Goal: Check status: Check status

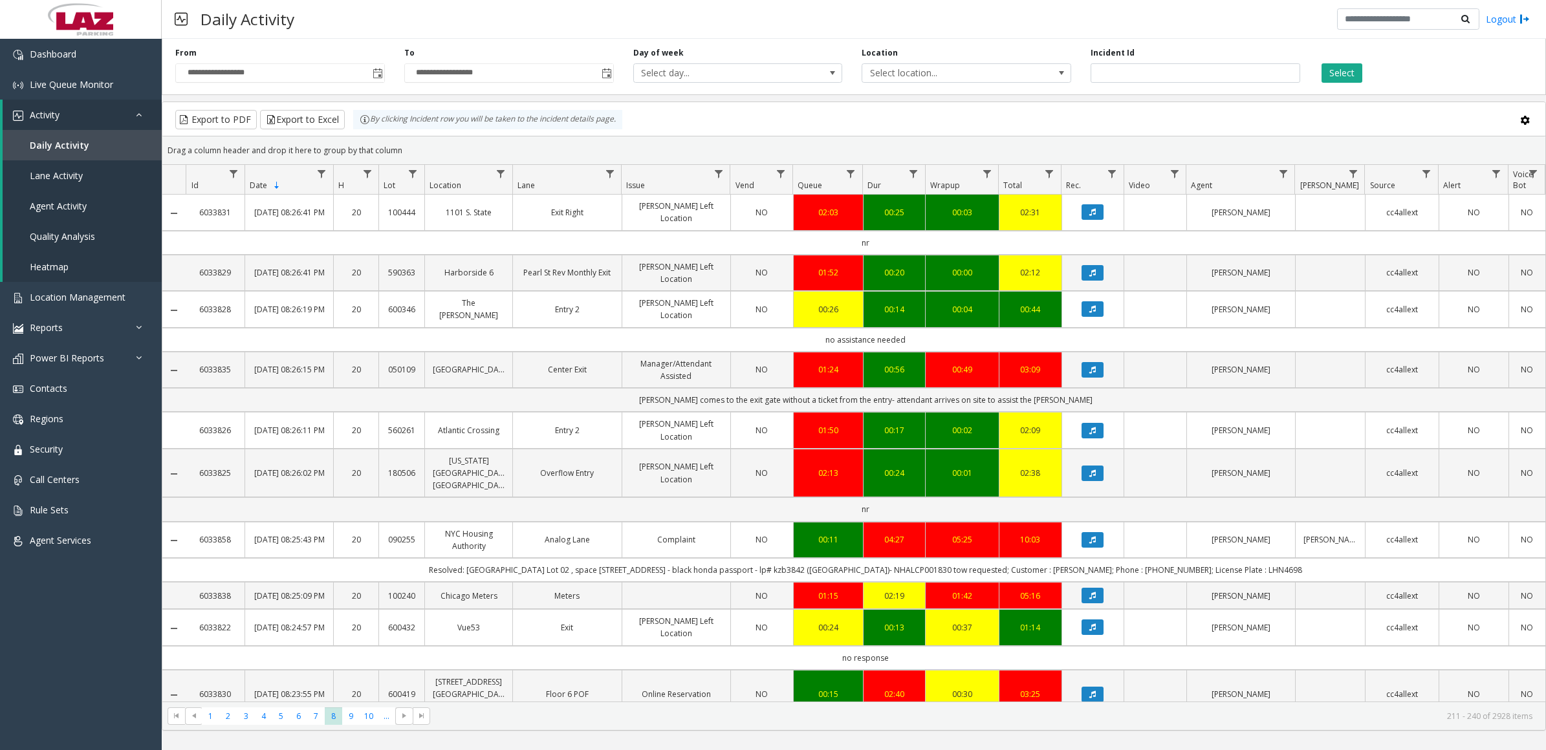
scroll to position [162, 0]
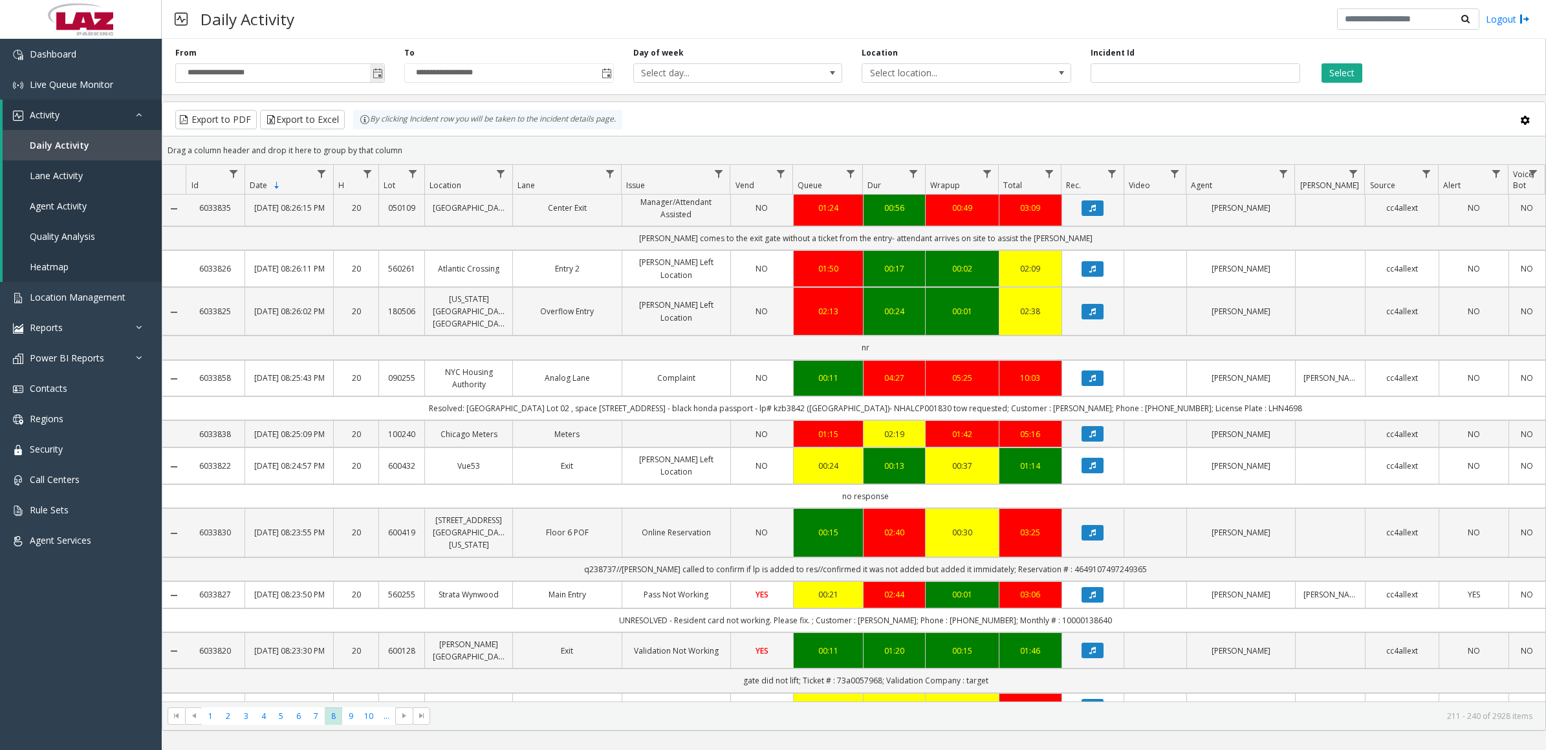
click at [375, 76] on span "Toggle popup" at bounding box center [378, 74] width 10 height 10
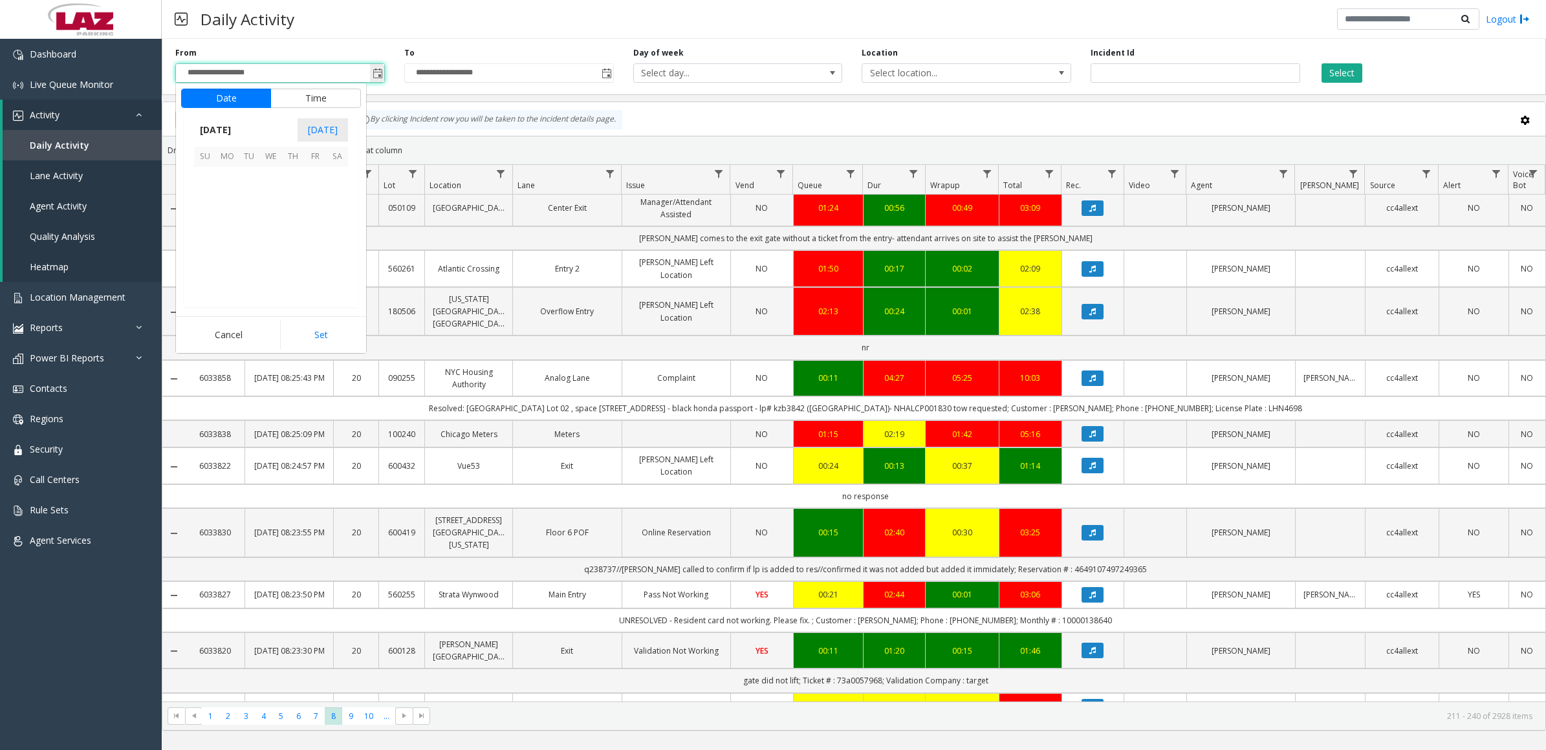
scroll to position [231879, 0]
click at [226, 220] on span "11" at bounding box center [227, 223] width 22 height 22
click at [224, 225] on li "10" at bounding box center [212, 224] width 45 height 19
click at [347, 247] on li "PM" at bounding box center [340, 243] width 45 height 19
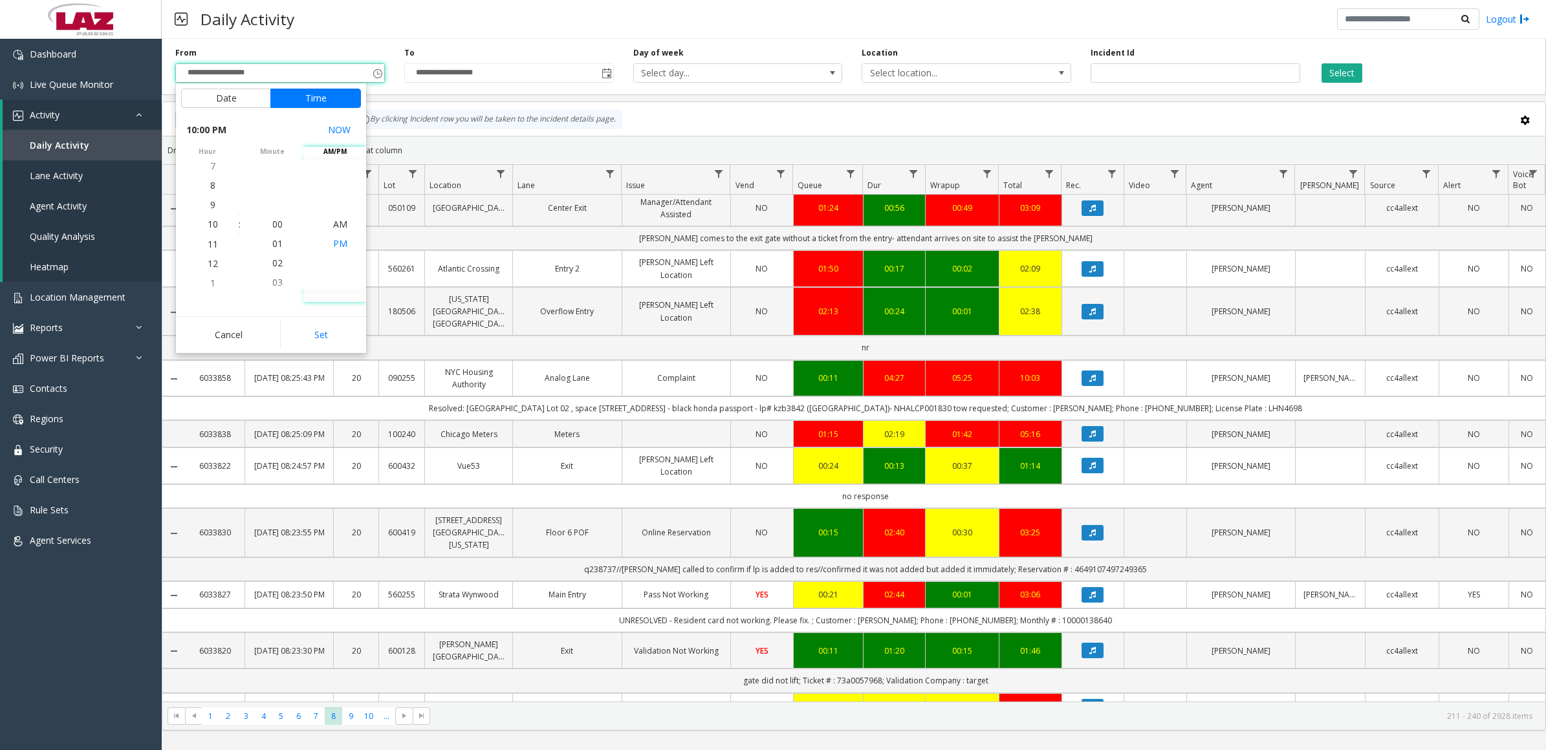
scroll to position [19, 0]
click at [336, 329] on button "Set" at bounding box center [320, 335] width 81 height 28
type input "**********"
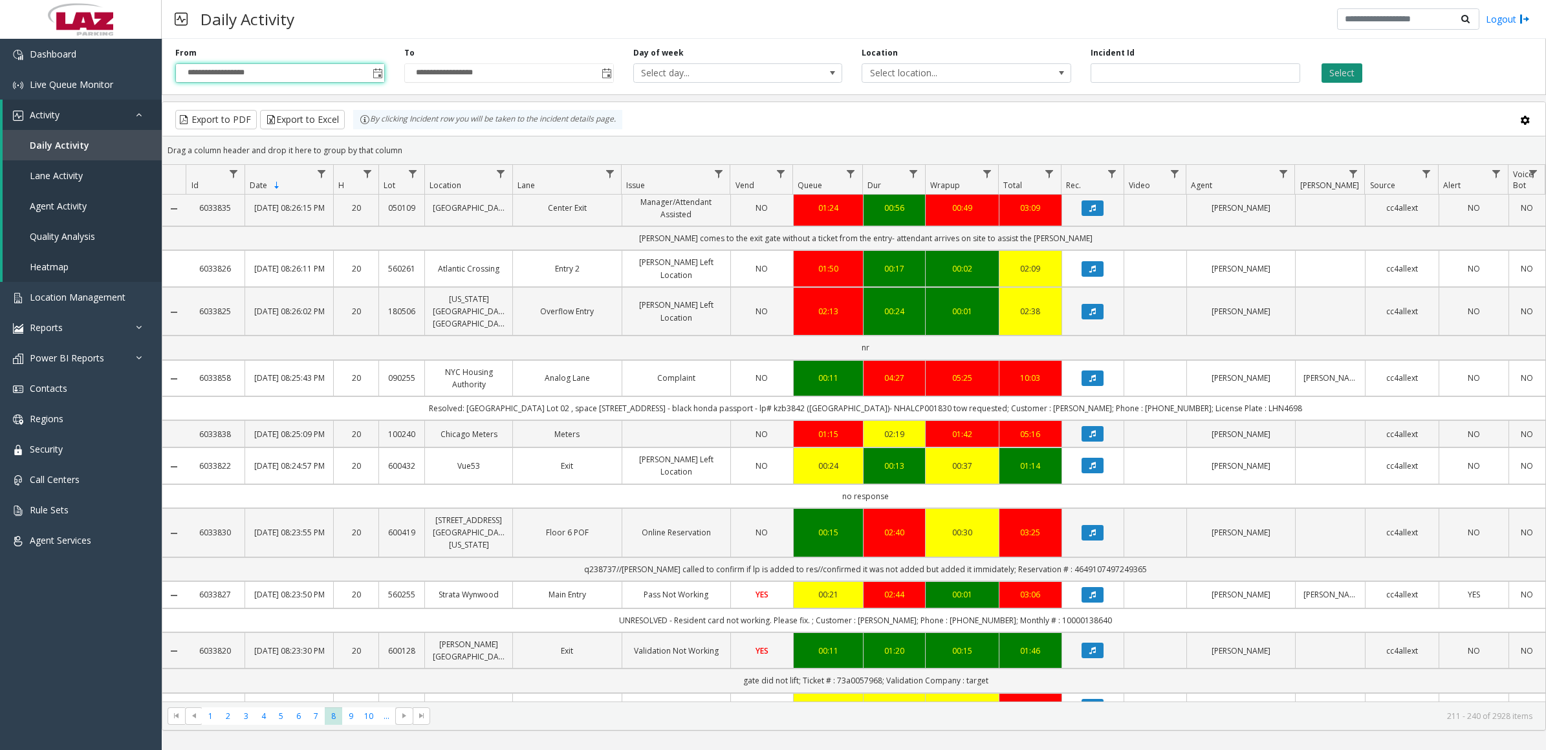
click at [1351, 76] on button "Select" at bounding box center [1341, 72] width 41 height 19
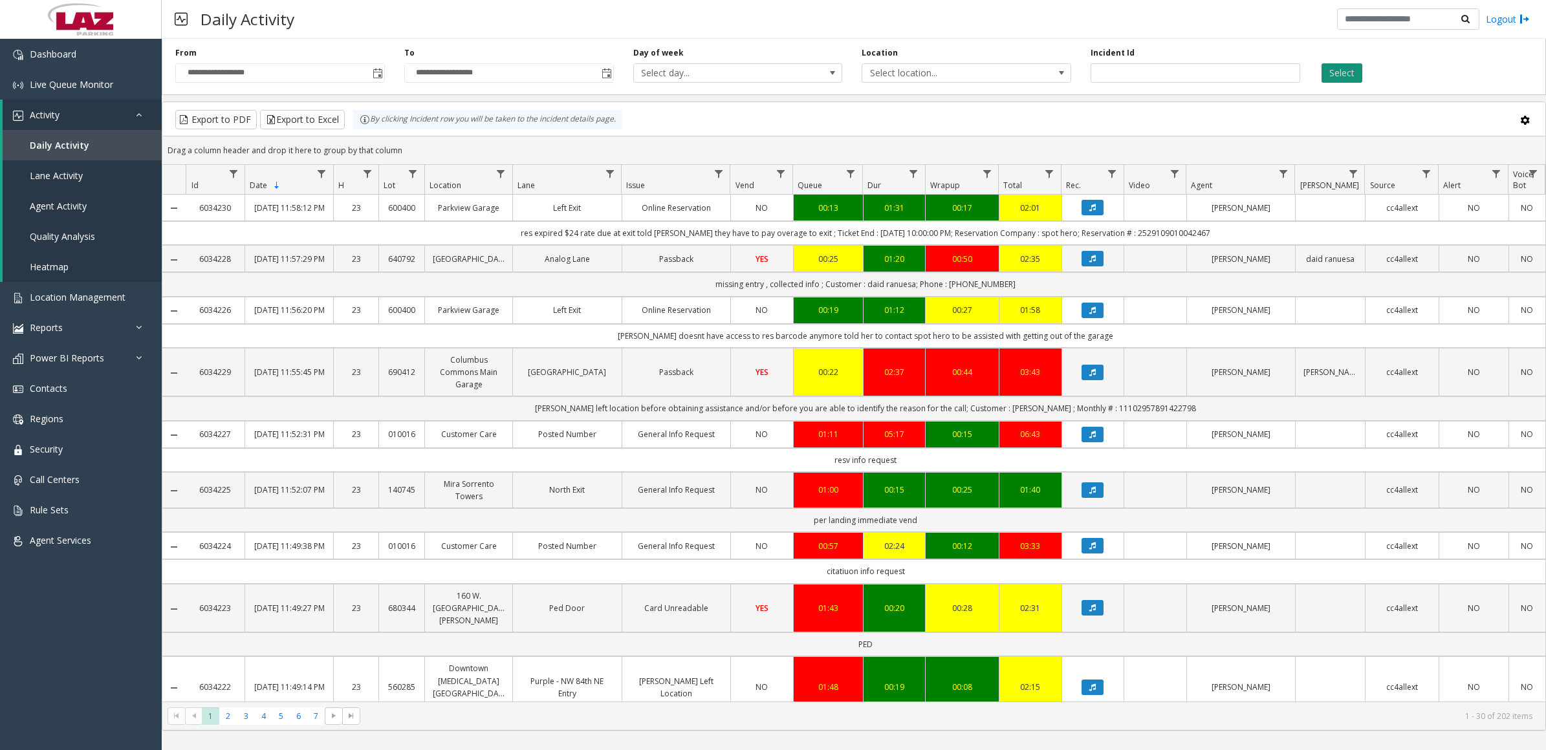
click at [1343, 75] on button "Select" at bounding box center [1341, 72] width 41 height 19
click at [610, 70] on span "Toggle popup" at bounding box center [607, 74] width 10 height 10
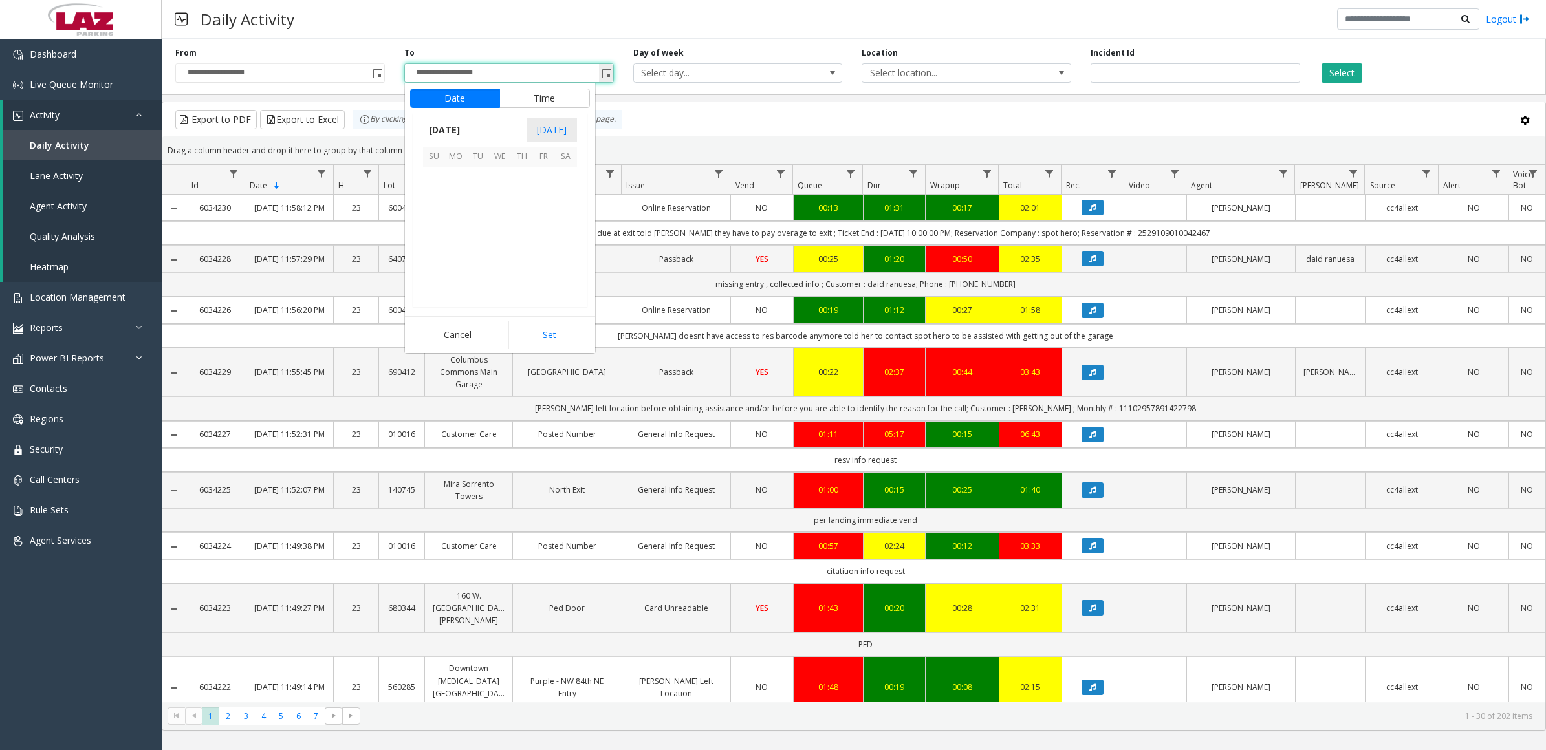
scroll to position [19, 0]
click at [476, 224] on span "12" at bounding box center [478, 223] width 22 height 22
click at [548, 330] on button "Set" at bounding box center [548, 335] width 81 height 28
type input "**********"
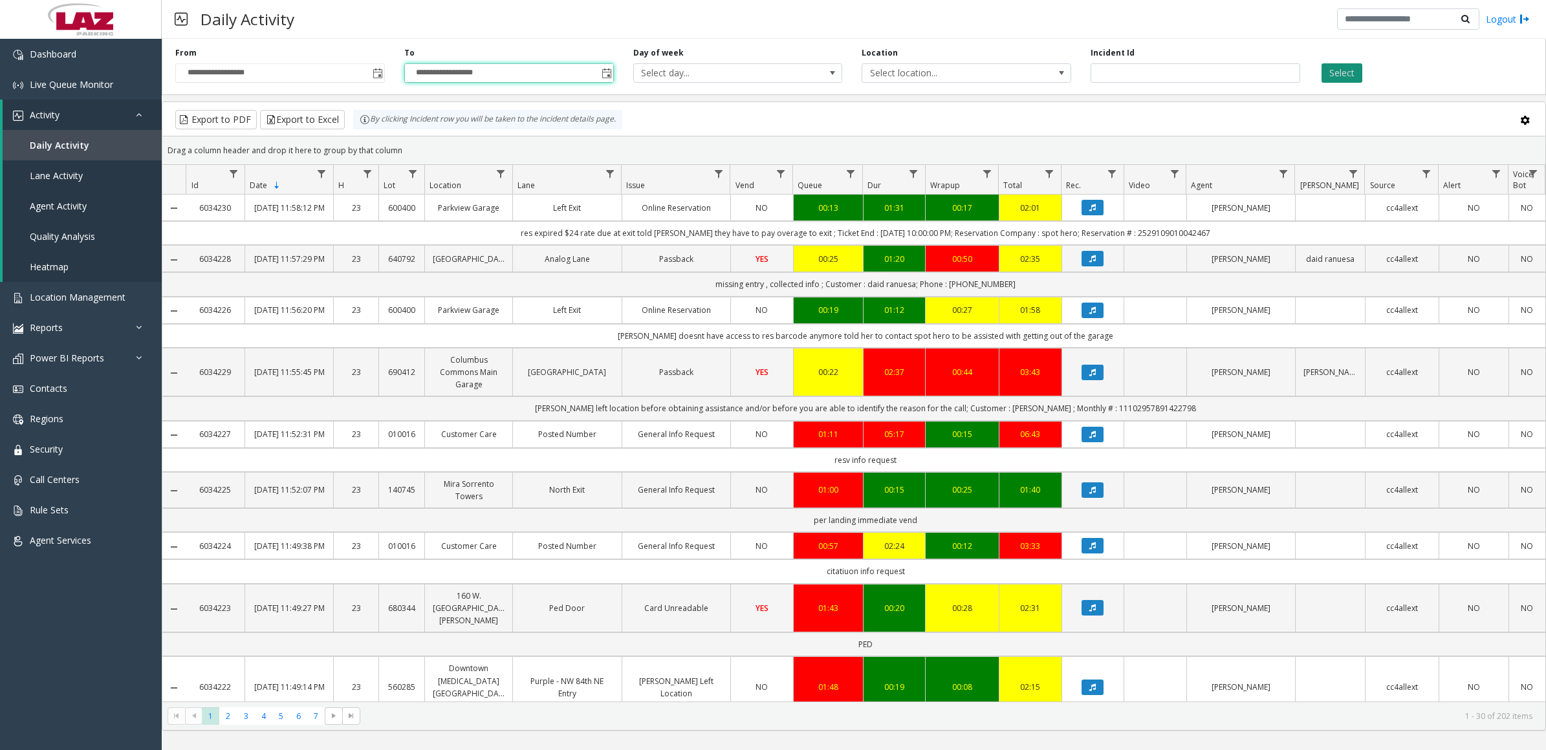
click at [1346, 73] on button "Select" at bounding box center [1341, 72] width 41 height 19
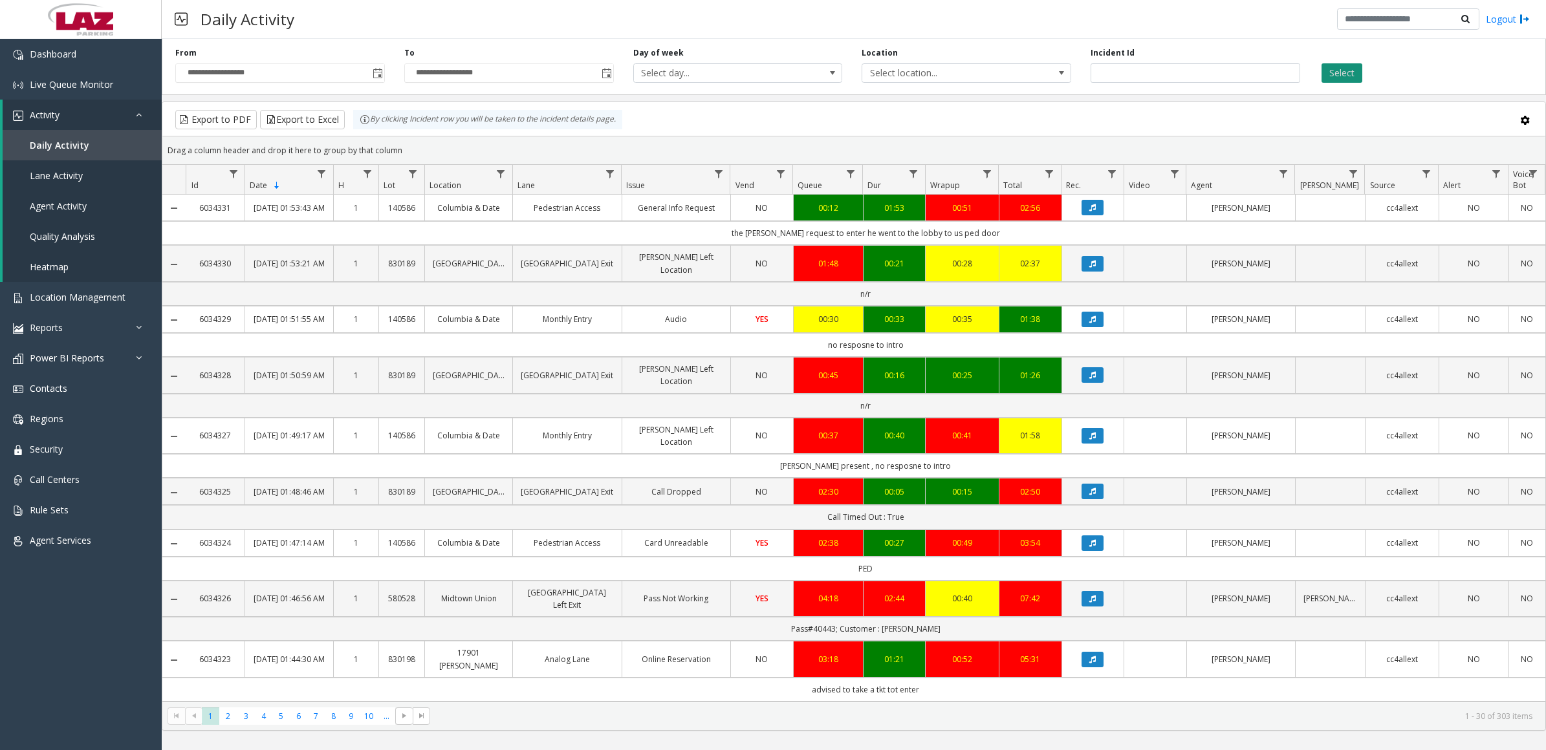
click at [1334, 78] on button "Select" at bounding box center [1341, 72] width 41 height 19
